Goal: Navigation & Orientation: Understand site structure

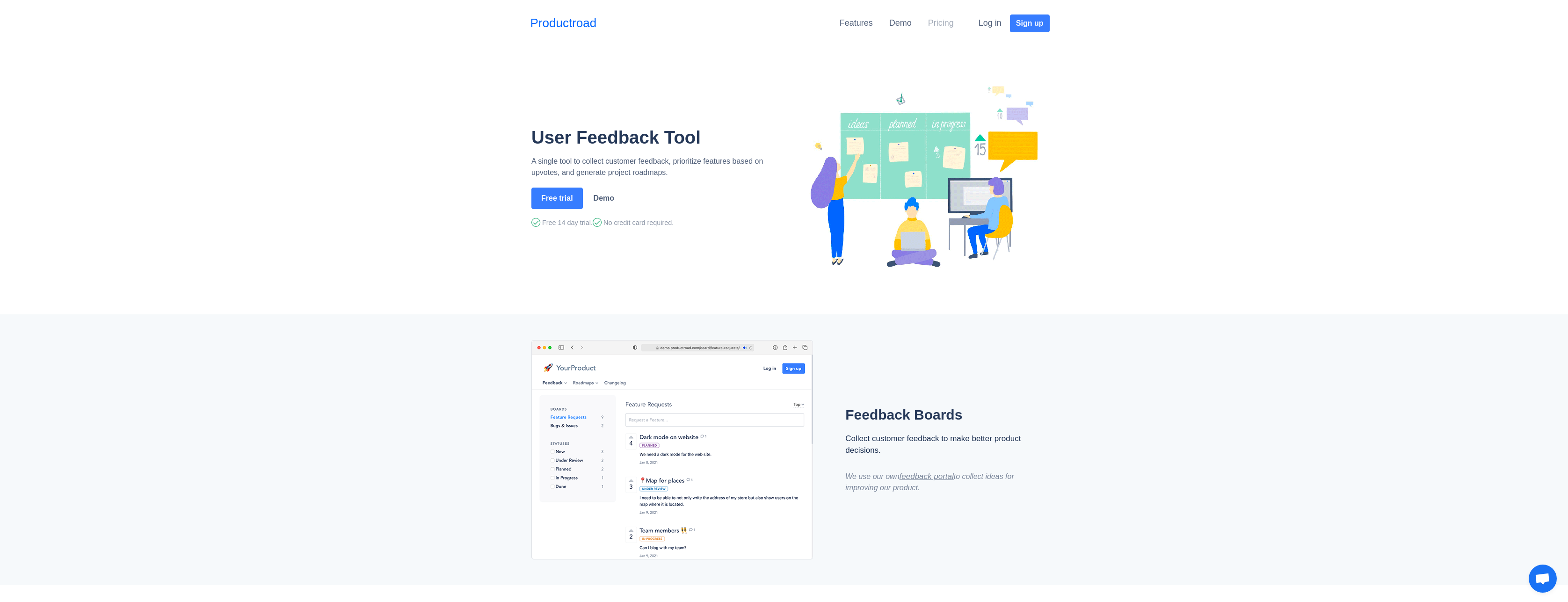
click at [951, 23] on link "Pricing" at bounding box center [941, 23] width 26 height 9
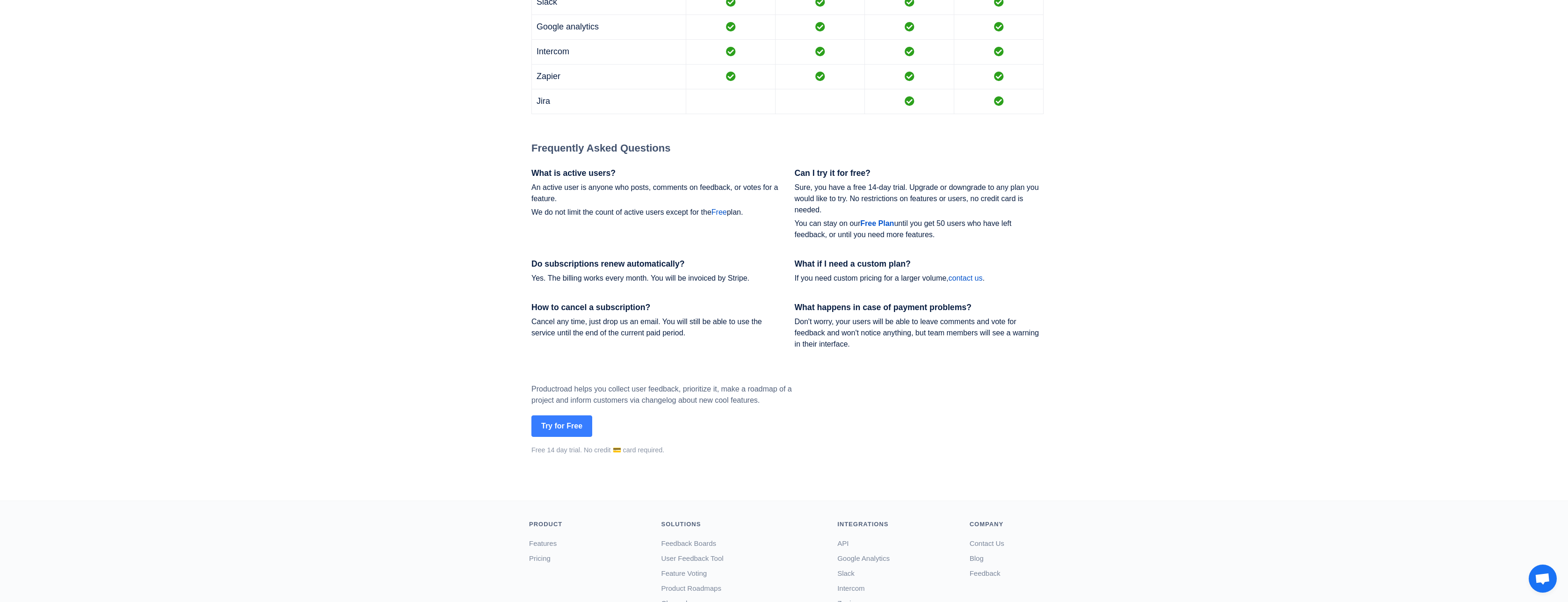
scroll to position [1275, 0]
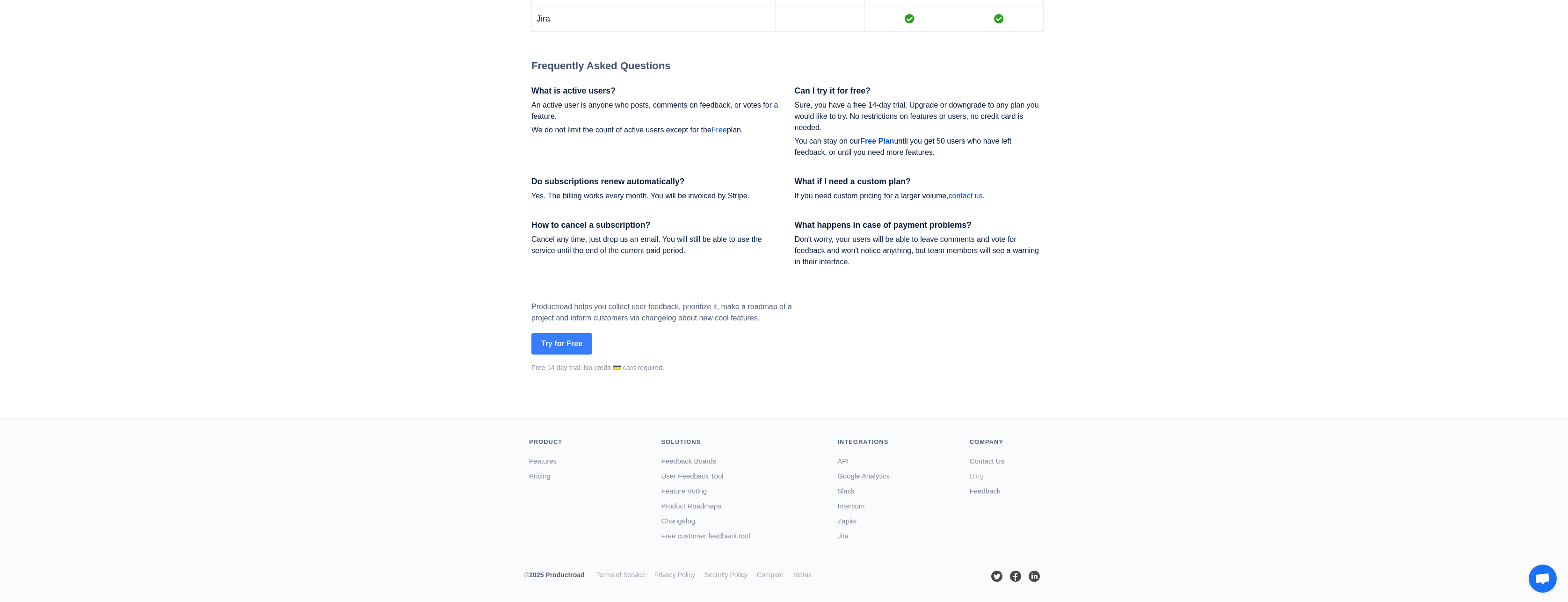
click at [980, 479] on link "Blog" at bounding box center [976, 475] width 14 height 8
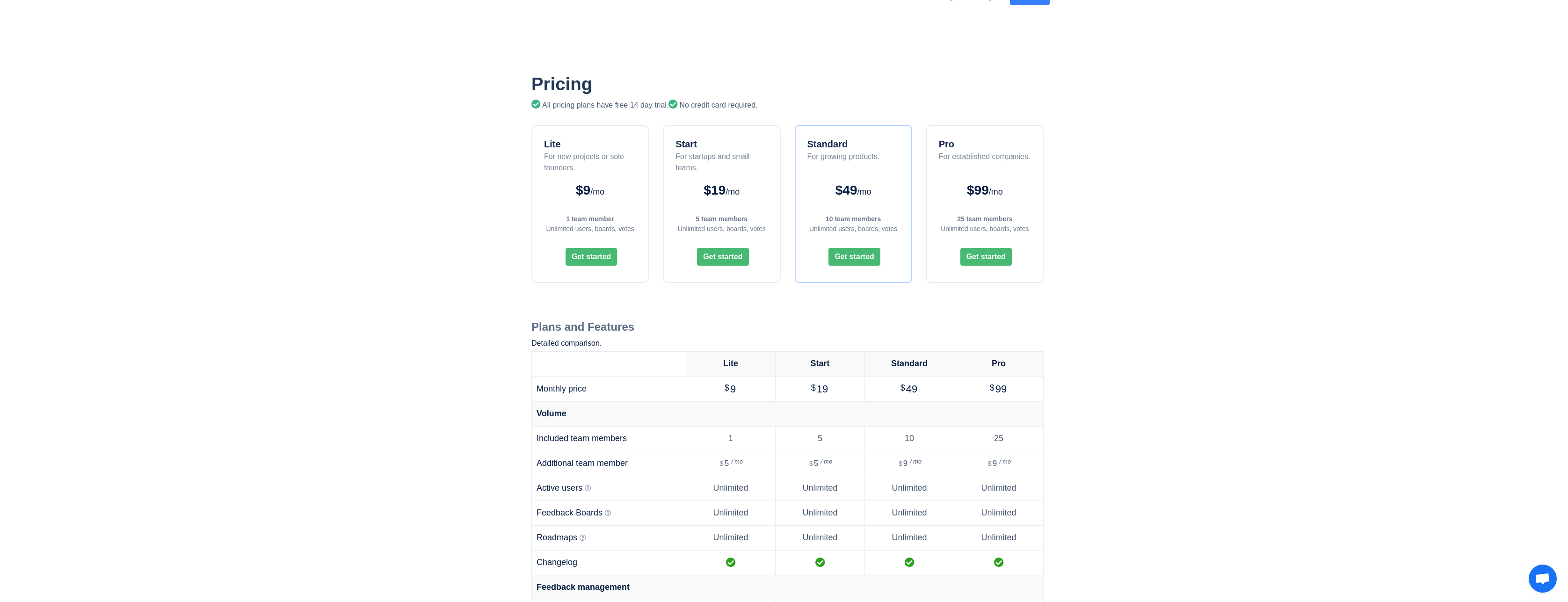
scroll to position [0, 0]
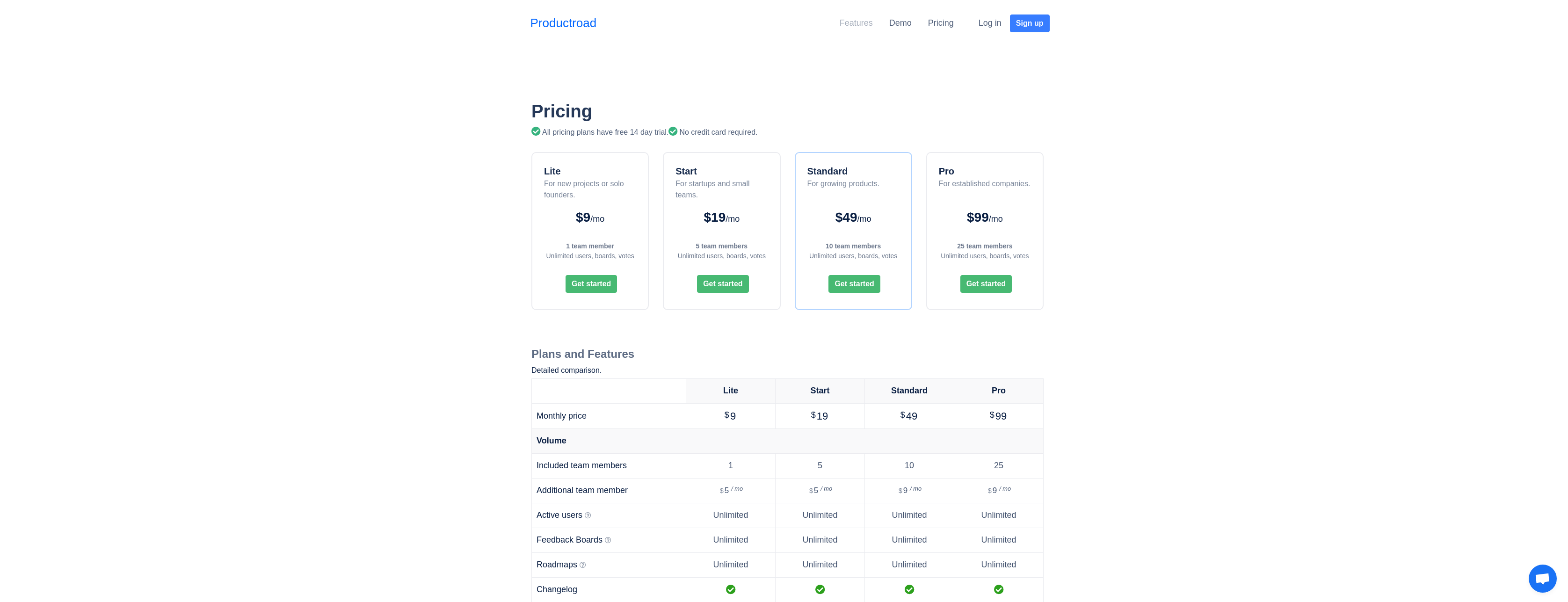
click at [868, 27] on link "Features" at bounding box center [856, 23] width 33 height 9
